Goal: Find specific page/section: Find specific page/section

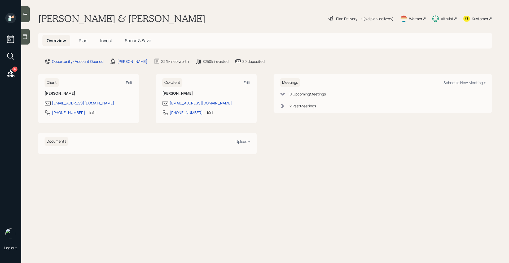
click at [449, 19] on div "Altruist" at bounding box center [447, 19] width 12 height 6
